Goal: Navigation & Orientation: Find specific page/section

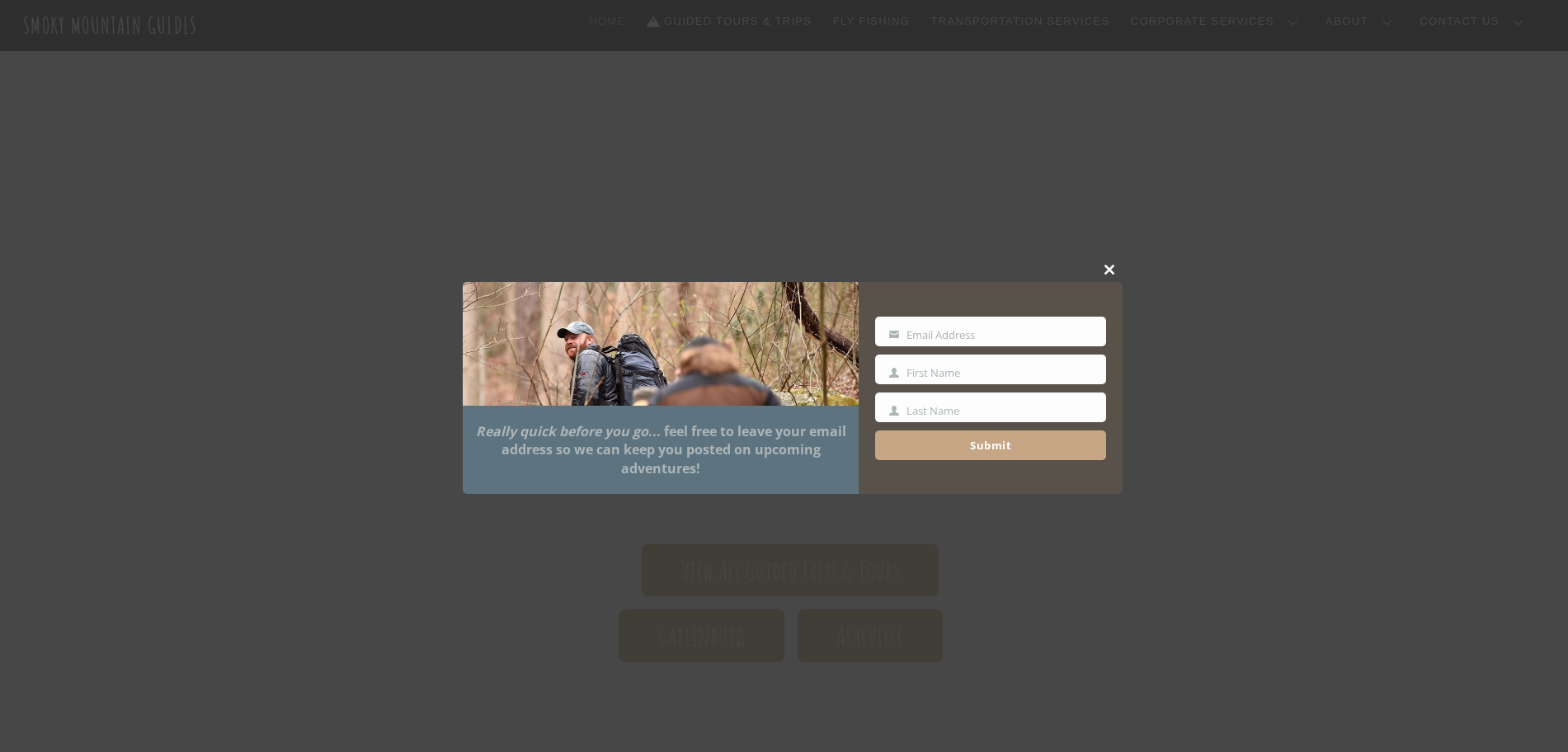
click at [1109, 265] on span at bounding box center [1110, 270] width 25 height 10
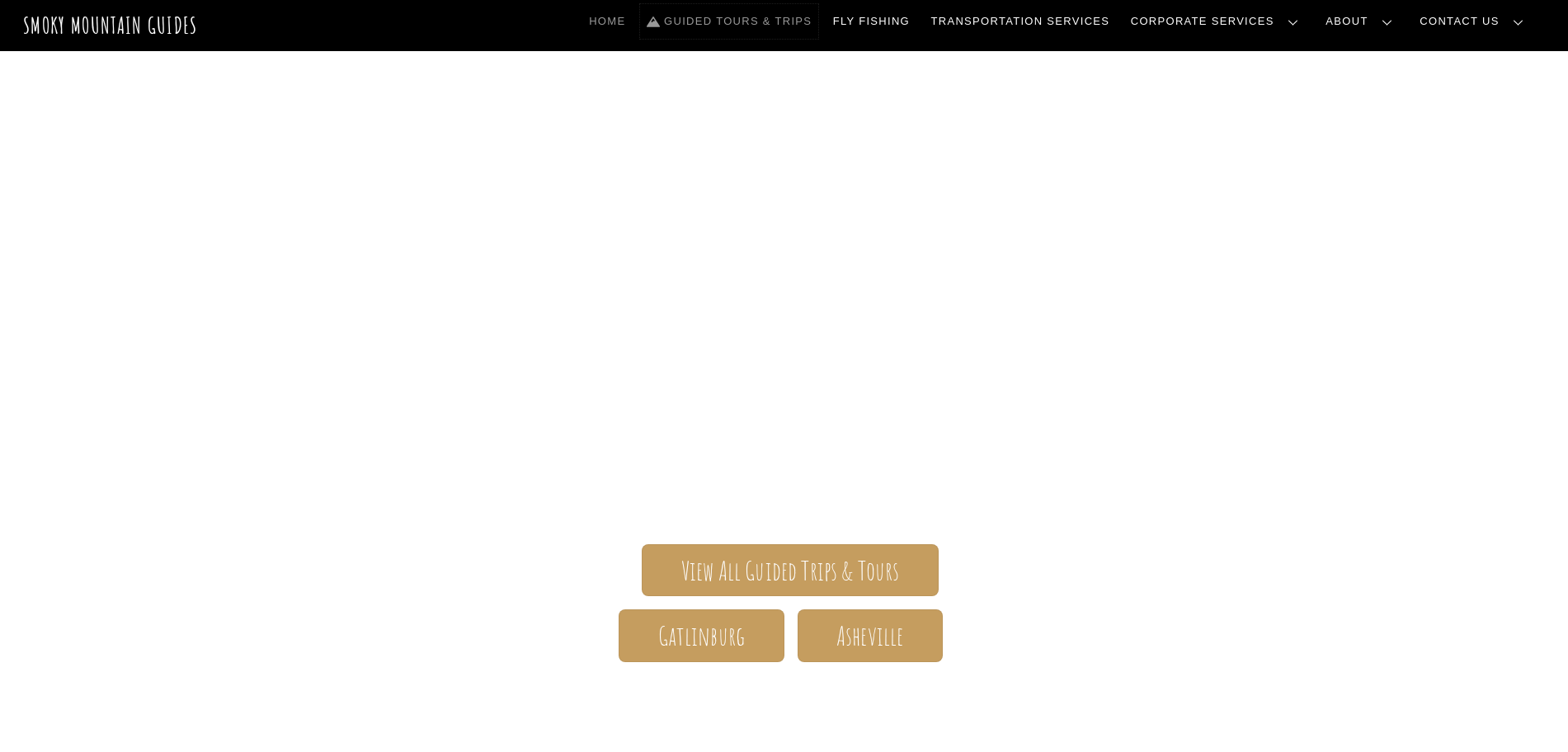
click at [818, 22] on link "Guided Tours & Trips" at bounding box center [729, 22] width 178 height 35
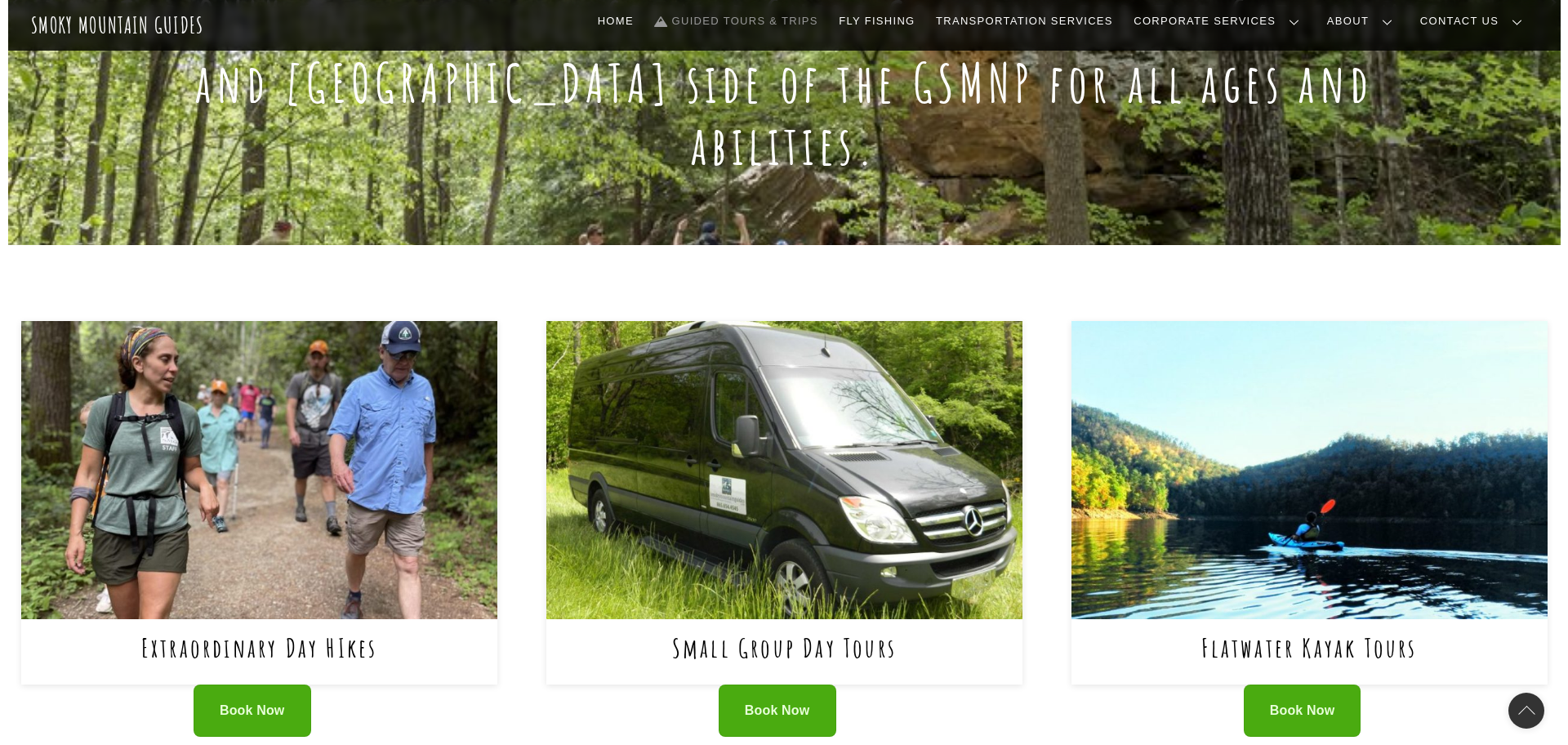
scroll to position [409, 0]
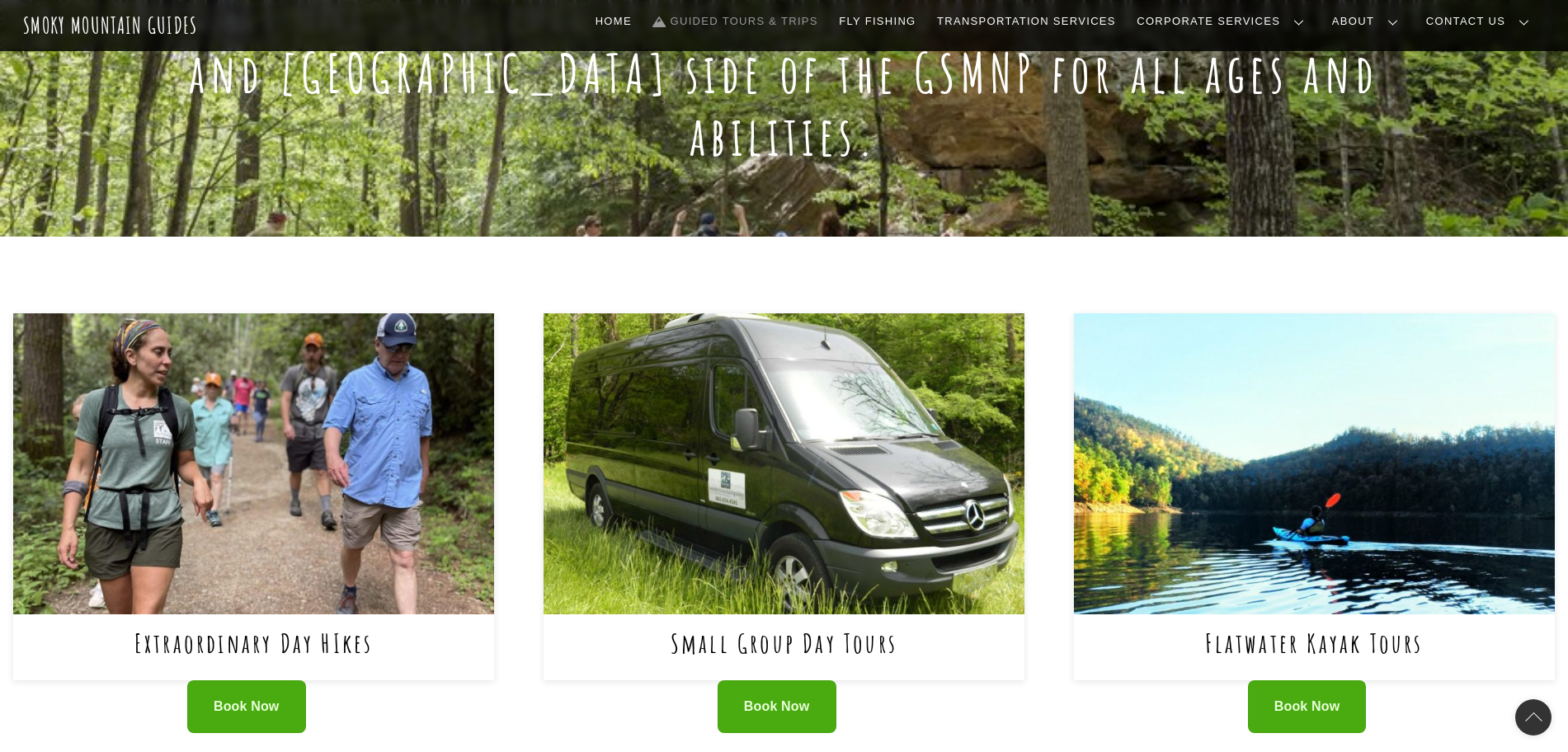
click at [301, 614] on div "Extraordinary Day HIkes" at bounding box center [254, 646] width 481 height 66
click at [292, 626] on link "Extraordinary Day HIkes" at bounding box center [254, 642] width 239 height 34
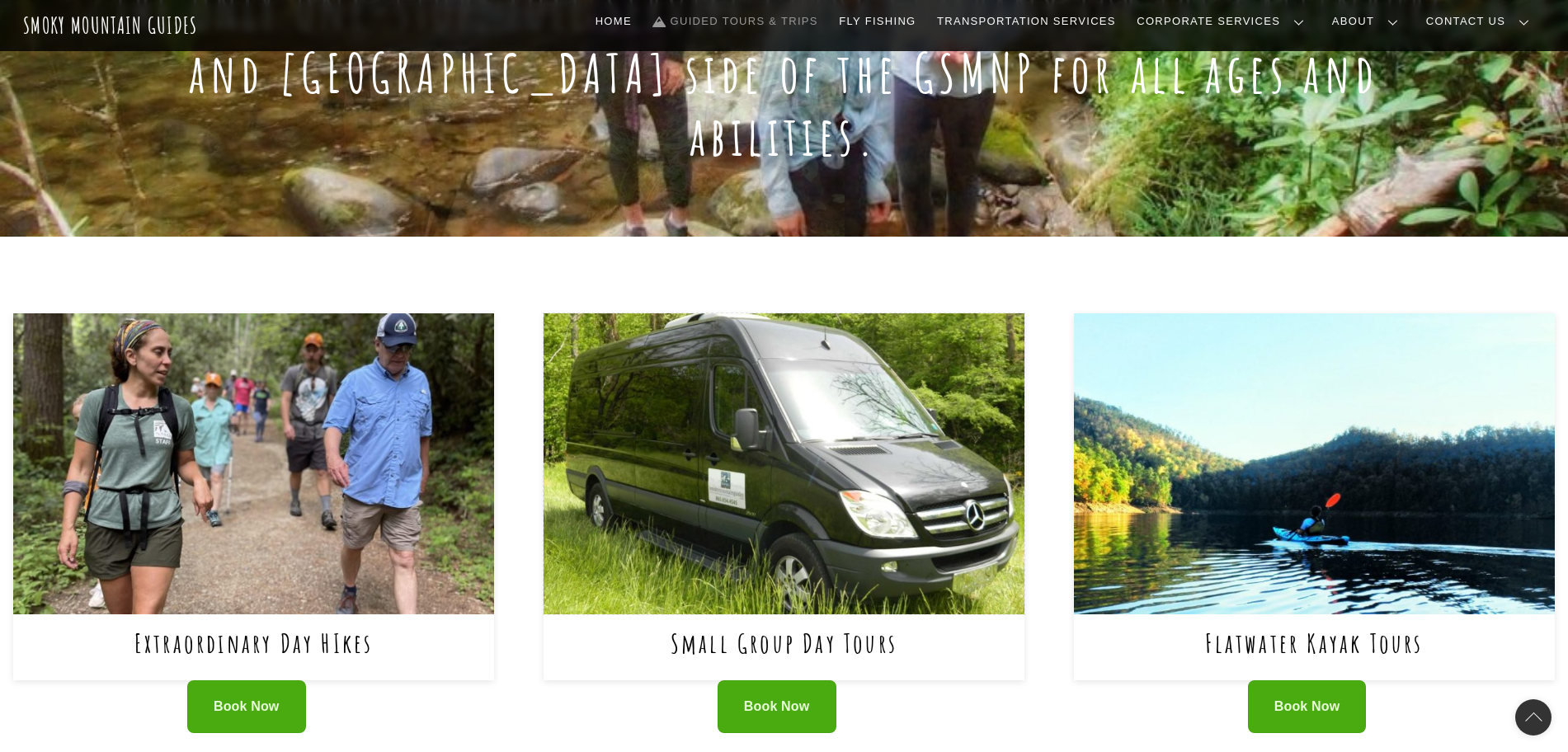
click at [640, 505] on img at bounding box center [784, 463] width 481 height 300
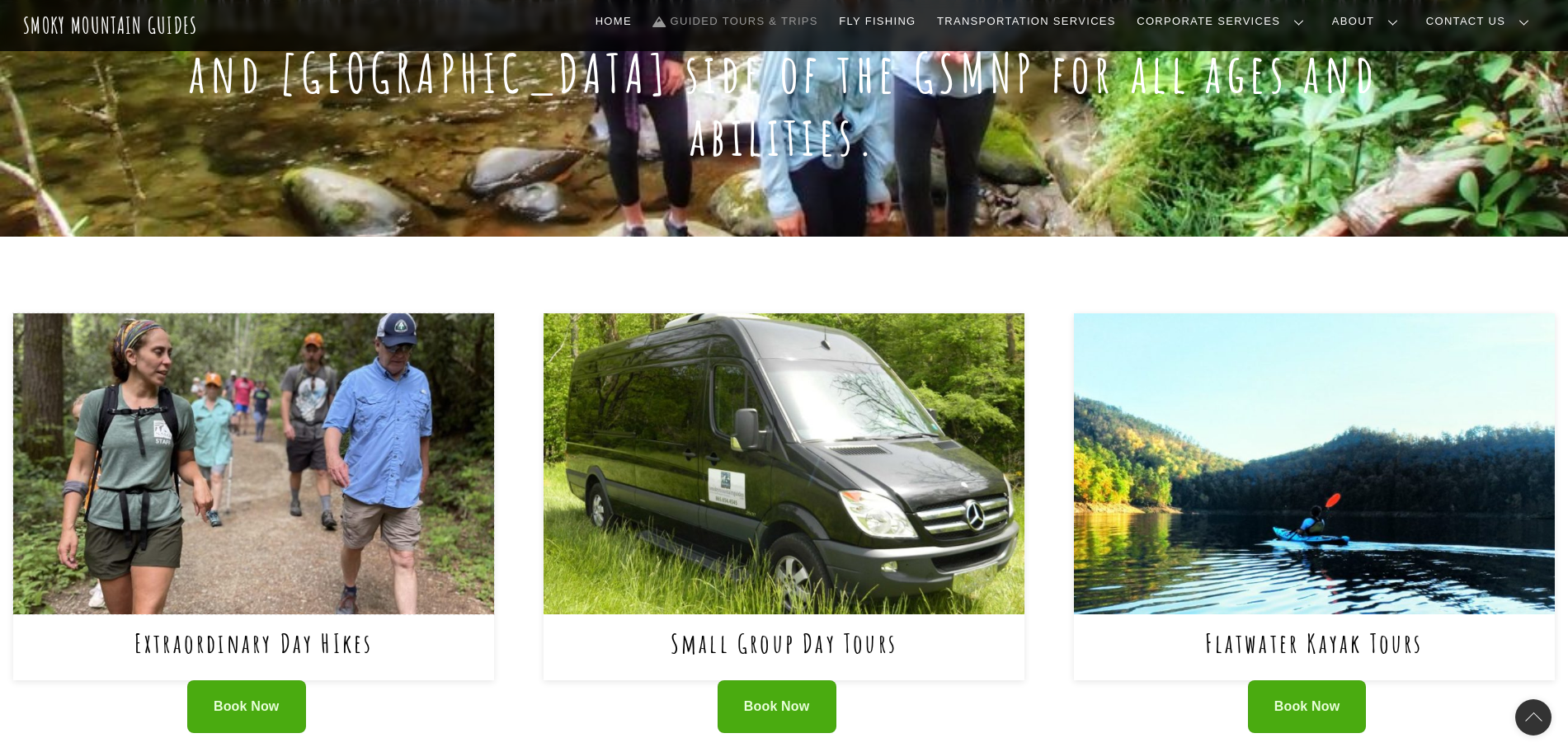
click at [313, 427] on img at bounding box center [254, 463] width 481 height 300
click at [306, 410] on img at bounding box center [254, 463] width 481 height 300
